Goal: Register for event/course

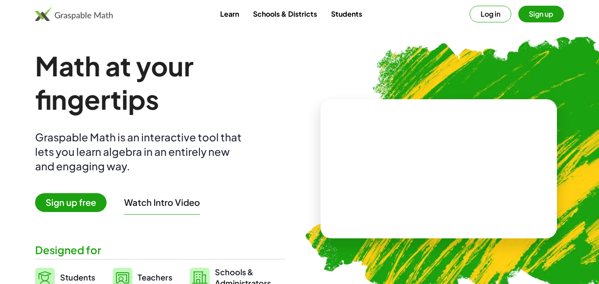
click at [451, 181] on video at bounding box center [439, 169] width 132 height 66
drag, startPoint x: 453, startPoint y: 166, endPoint x: 409, endPoint y: 164, distance: 44.4
click at [409, 164] on div at bounding box center [440, 160] width 77 height 32
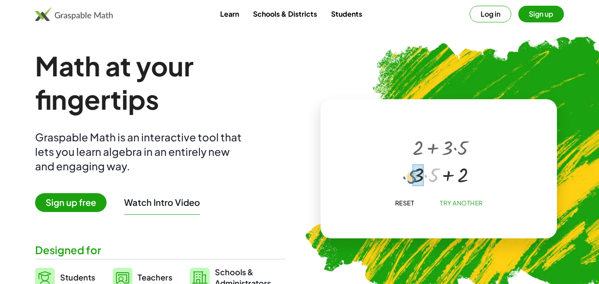
drag, startPoint x: 430, startPoint y: 178, endPoint x: 409, endPoint y: 178, distance: 21.5
click at [409, 178] on div at bounding box center [440, 173] width 64 height 27
click at [458, 177] on div at bounding box center [440, 175] width 71 height 30
click at [458, 179] on div at bounding box center [440, 175] width 71 height 29
click at [463, 140] on div at bounding box center [441, 145] width 62 height 31
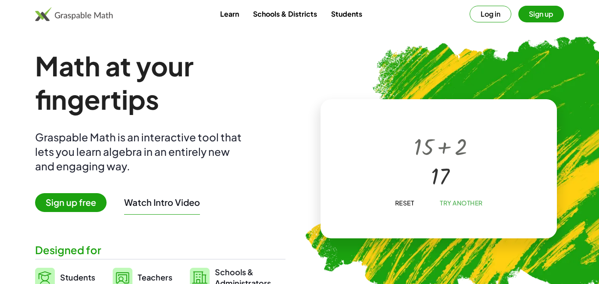
click at [457, 151] on div at bounding box center [441, 145] width 62 height 31
click at [465, 202] on span "Try Another" at bounding box center [461, 203] width 43 height 8
click at [304, 7] on link "Schools & Districts" at bounding box center [285, 14] width 78 height 16
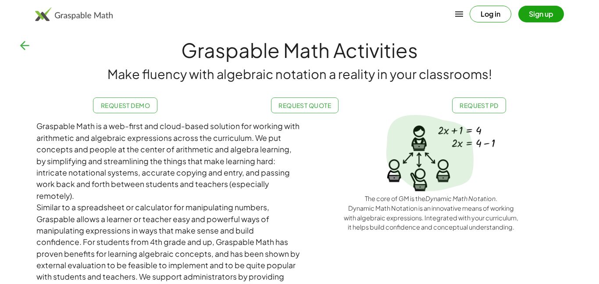
click at [39, 52] on h1 "Graspable Math Activities" at bounding box center [299, 49] width 599 height 29
click at [27, 51] on icon "button" at bounding box center [25, 46] width 14 height 14
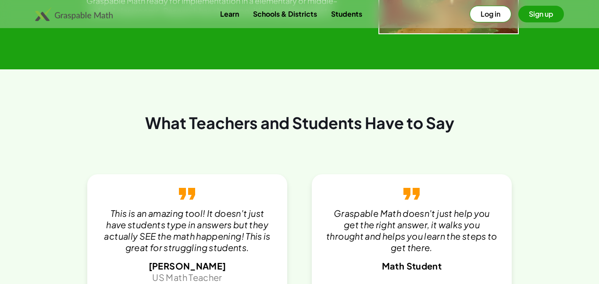
scroll to position [1561, 0]
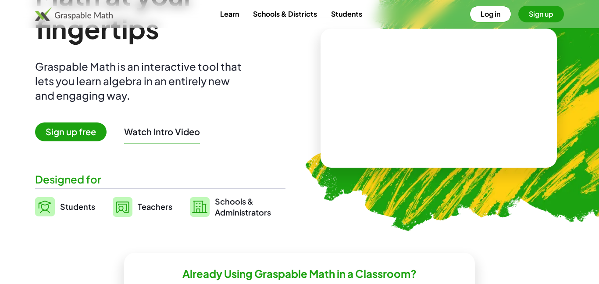
scroll to position [0, 0]
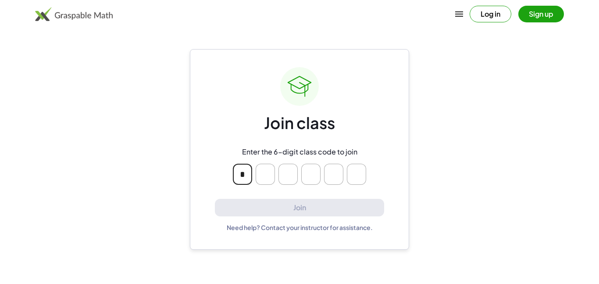
type input "*"
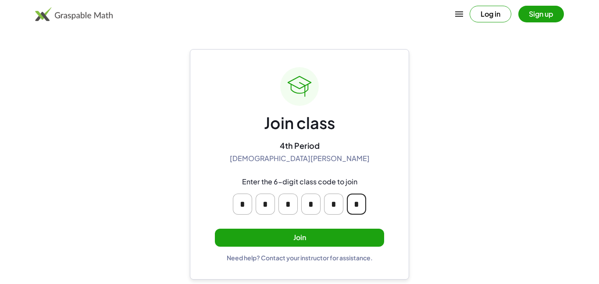
type input "*"
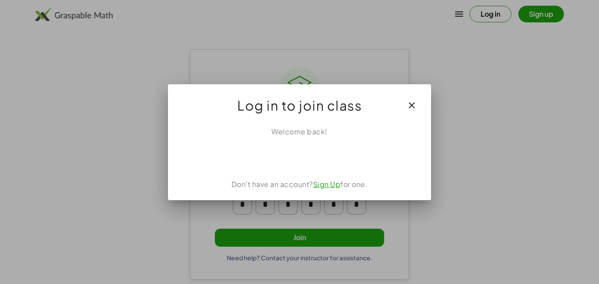
click at [419, 102] on button "button" at bounding box center [411, 105] width 21 height 21
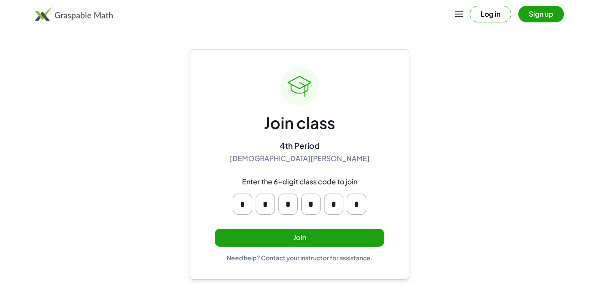
click at [494, 18] on button "Log in" at bounding box center [491, 14] width 42 height 17
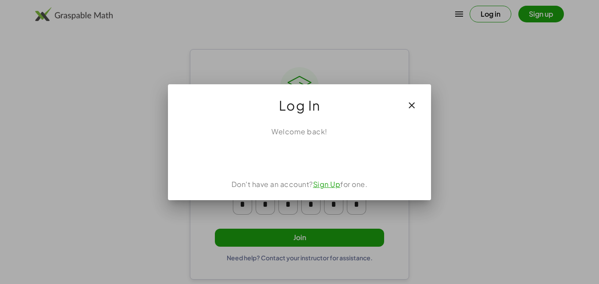
click at [407, 106] on icon "button" at bounding box center [412, 105] width 11 height 11
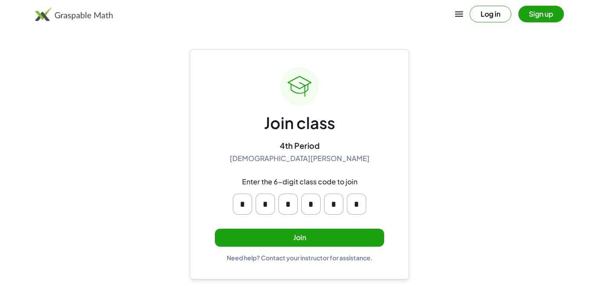
click at [351, 242] on button "Join" at bounding box center [299, 238] width 169 height 18
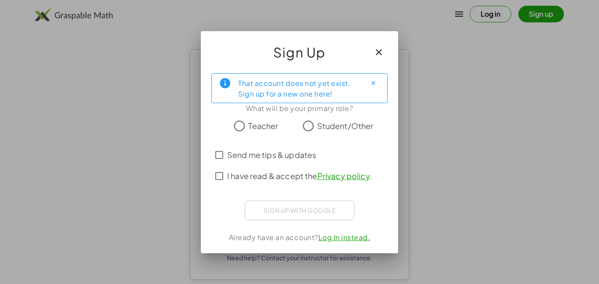
click at [319, 133] on label "Student/Other" at bounding box center [345, 126] width 57 height 18
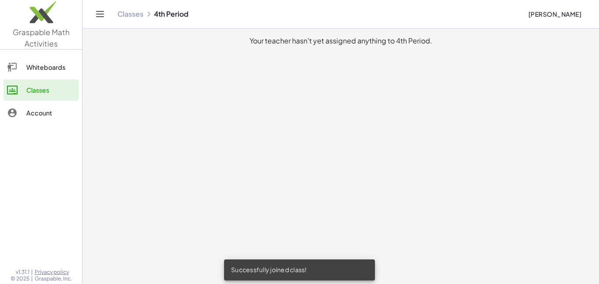
click at [56, 76] on link "Whiteboards" at bounding box center [41, 67] width 75 height 21
